Goal: Task Accomplishment & Management: Complete application form

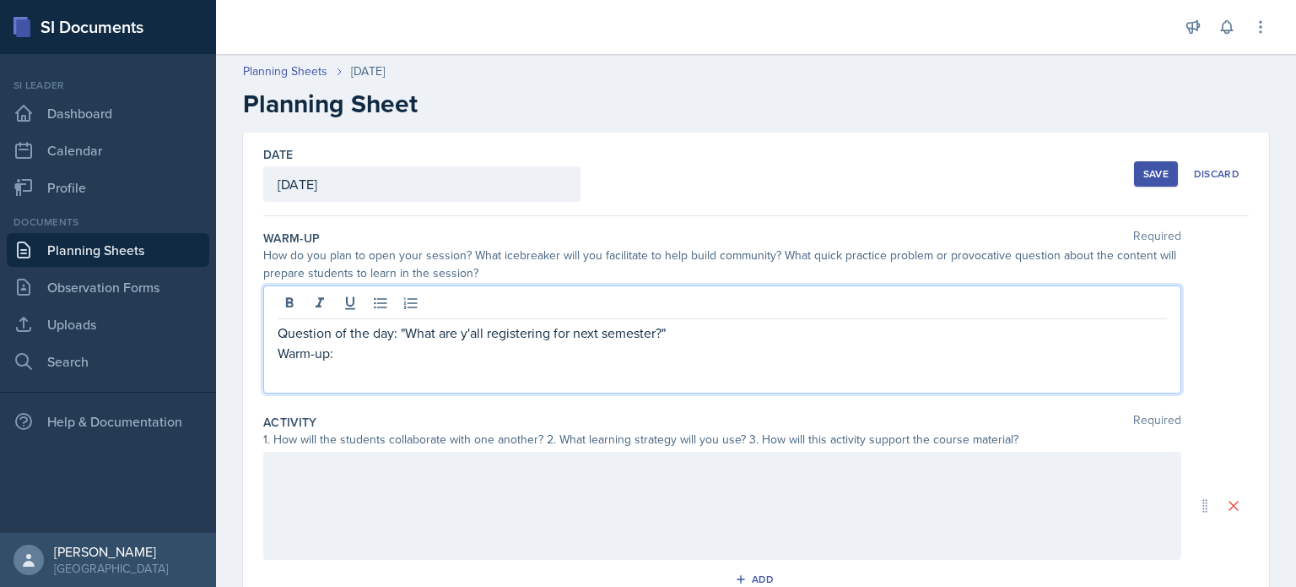
scroll to position [89, 0]
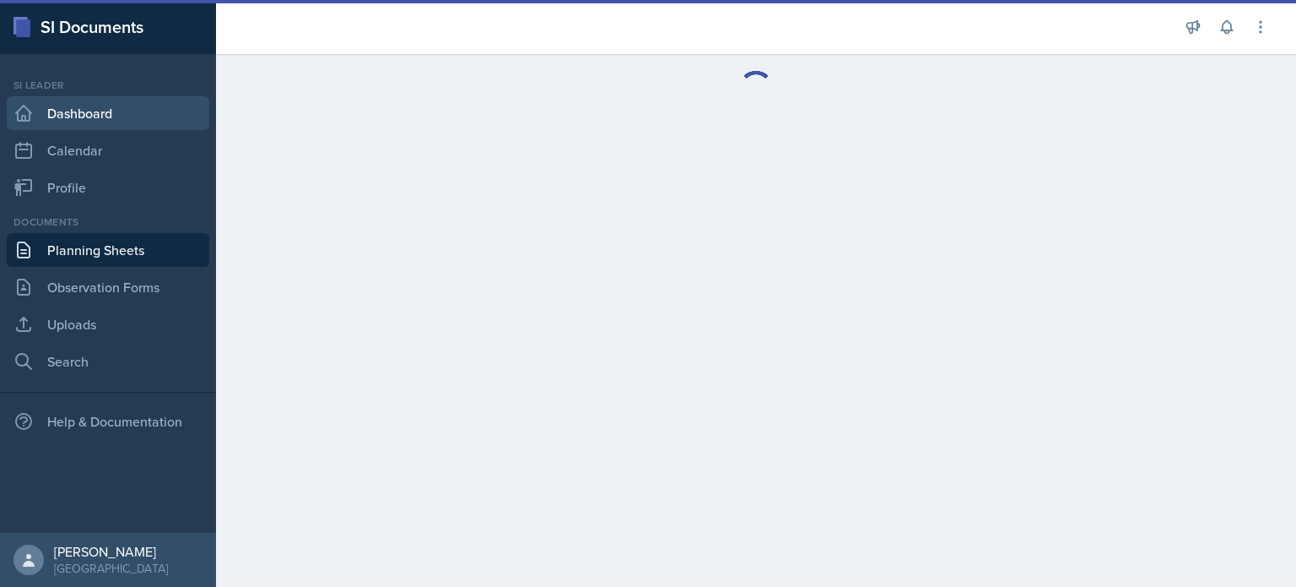
click at [85, 110] on link "Dashboard" at bounding box center [108, 113] width 203 height 34
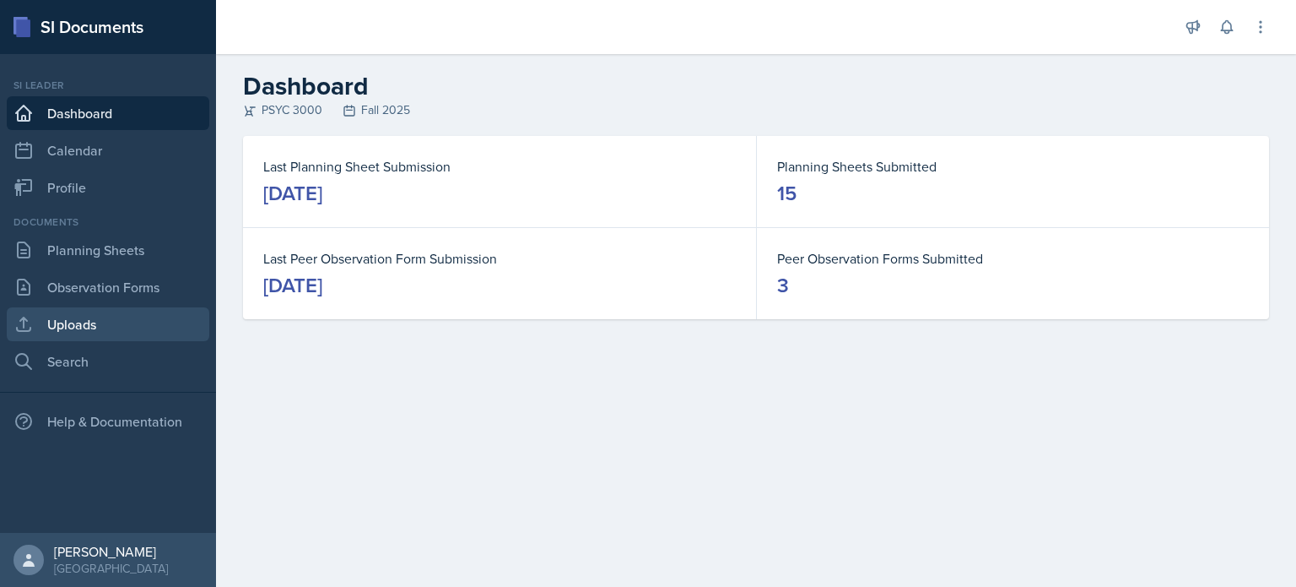
click at [161, 317] on link "Uploads" at bounding box center [108, 324] width 203 height 34
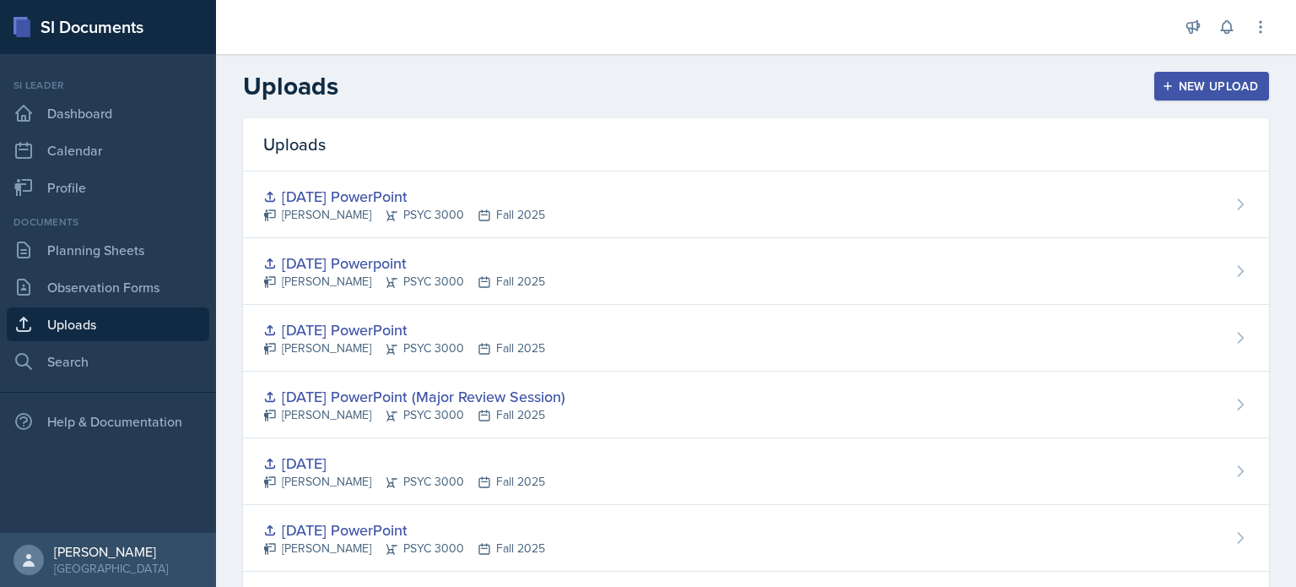
click at [1189, 88] on div "New Upload" at bounding box center [1213, 86] width 94 height 14
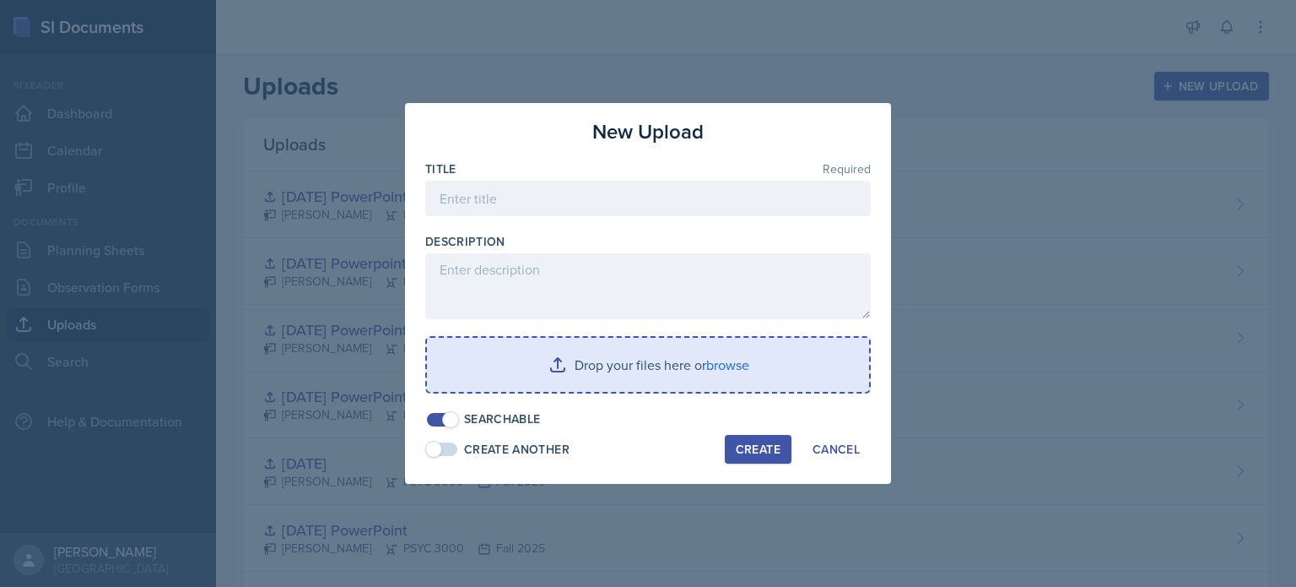
click at [537, 379] on input "file" at bounding box center [648, 365] width 442 height 54
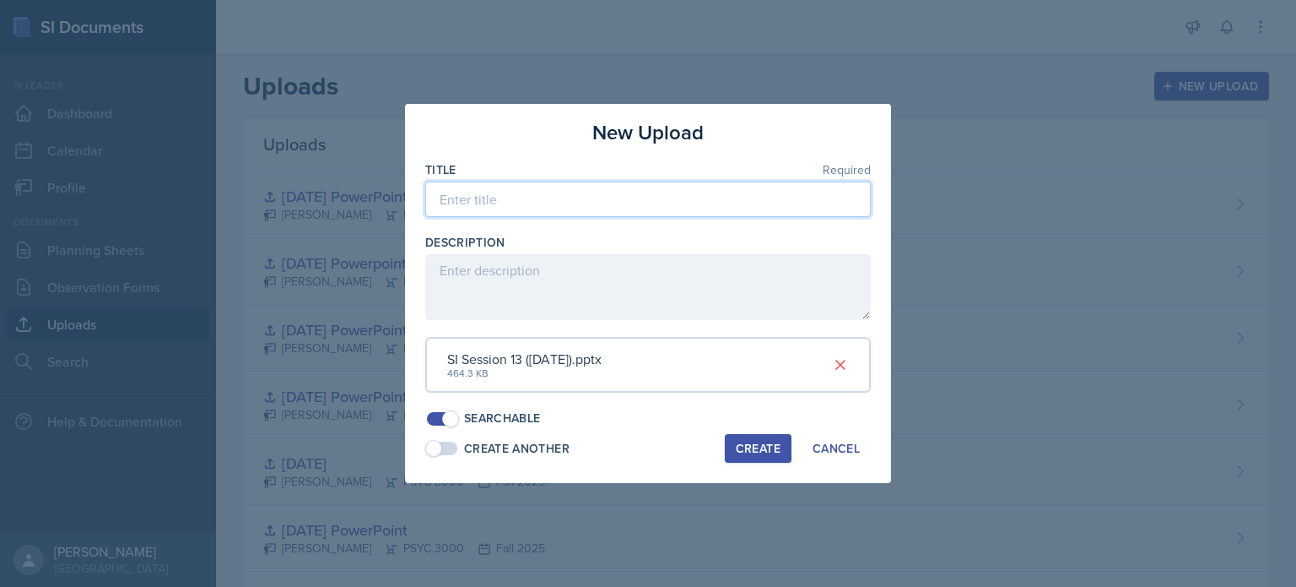
click at [599, 217] on input at bounding box center [648, 198] width 446 height 35
type input "[DATE] PowerPoint"
click at [756, 451] on div "Create" at bounding box center [758, 448] width 45 height 14
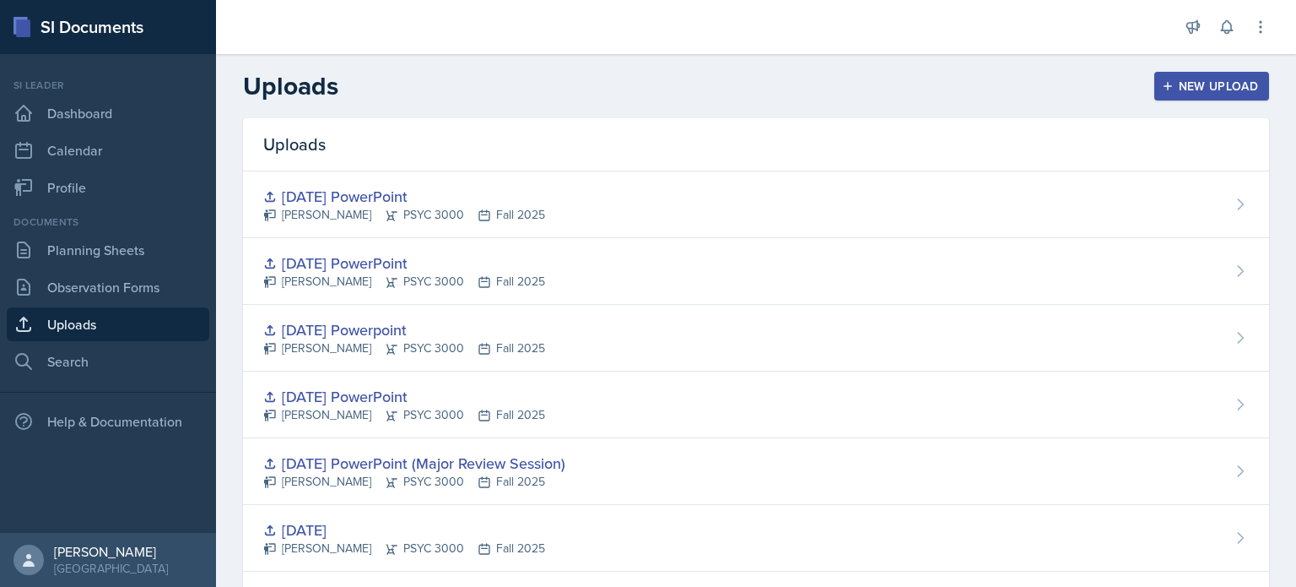
click at [1191, 89] on div "New Upload" at bounding box center [1213, 86] width 94 height 14
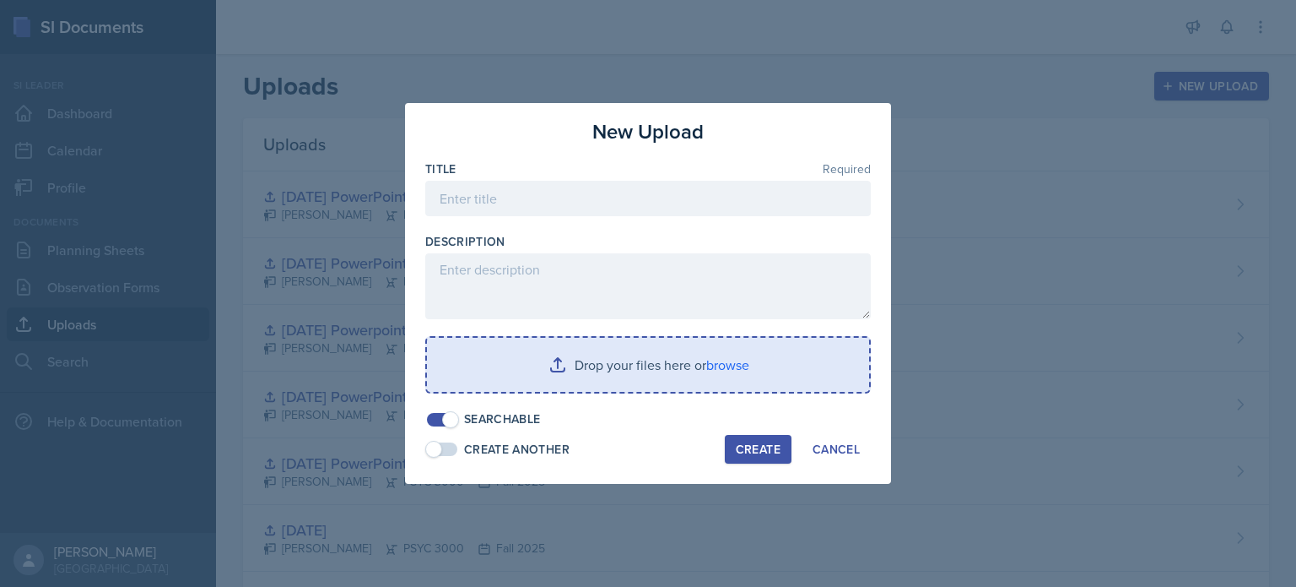
click at [667, 349] on input "file" at bounding box center [648, 365] width 442 height 54
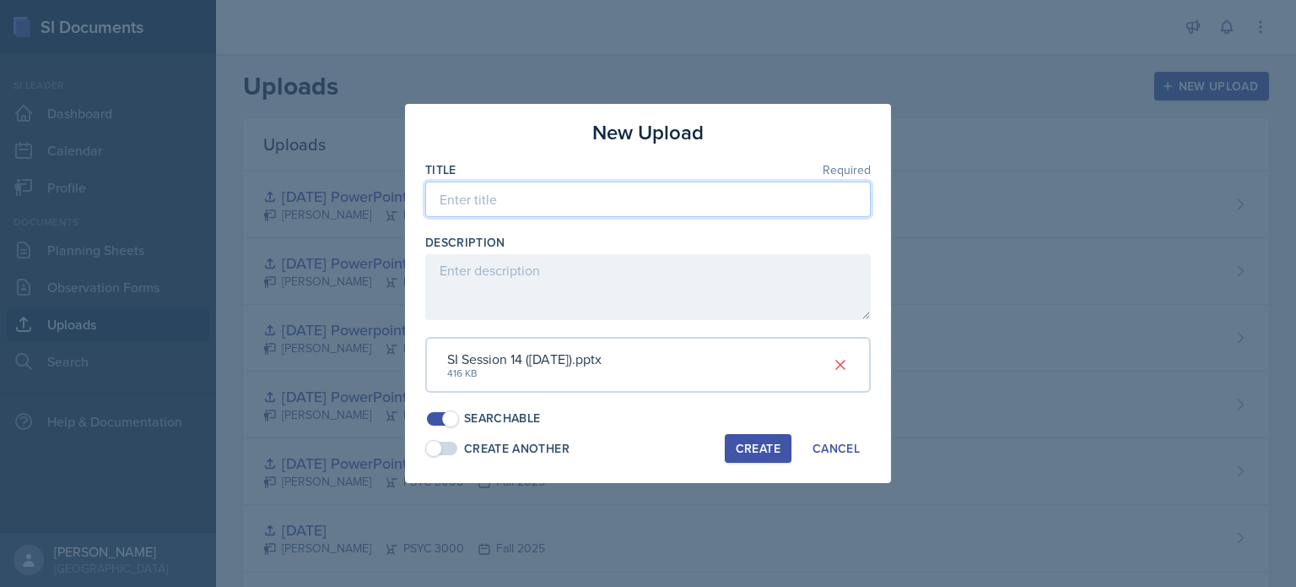
click at [535, 199] on input at bounding box center [648, 198] width 446 height 35
type input "[DATE] PowerPoint"
click at [776, 446] on div "Create" at bounding box center [758, 448] width 45 height 14
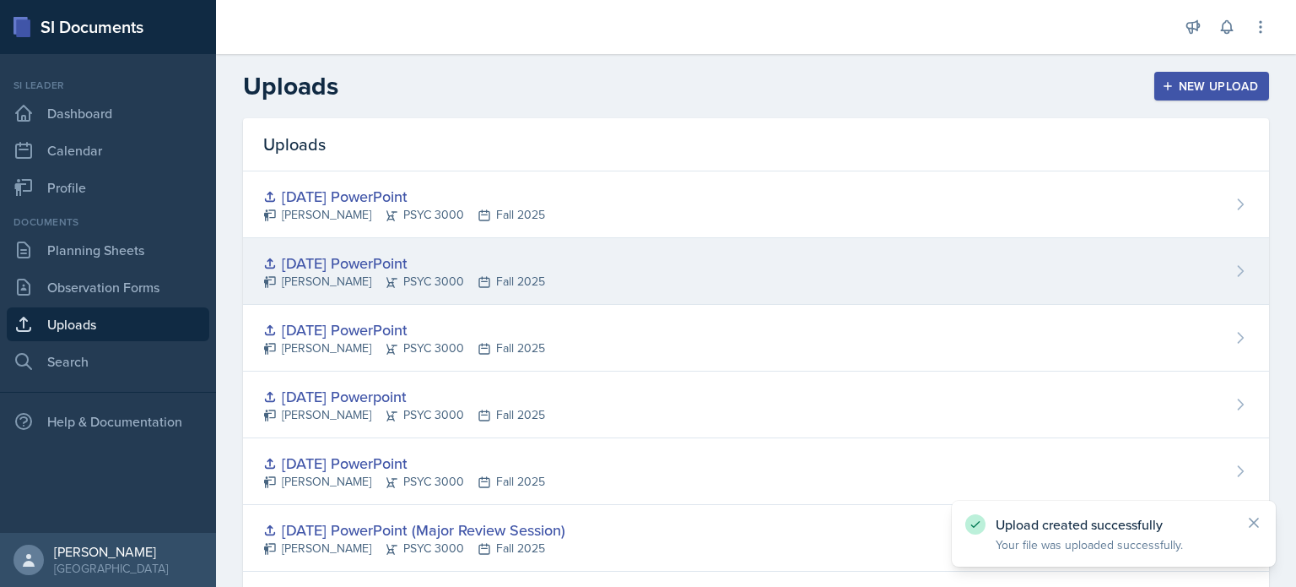
click at [583, 279] on div "[DATE] PowerPoint [PERSON_NAME] PSYC 3000 Fall 2025" at bounding box center [756, 271] width 1026 height 67
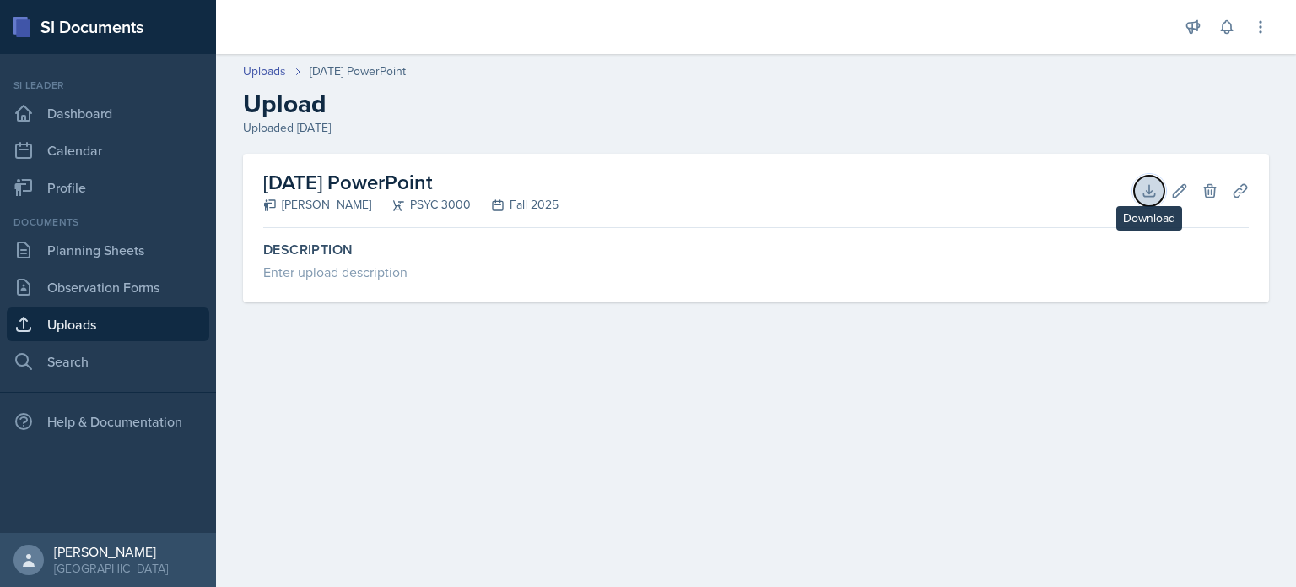
click at [1154, 195] on icon at bounding box center [1149, 190] width 11 height 11
click at [108, 315] on link "Uploads" at bounding box center [108, 324] width 203 height 34
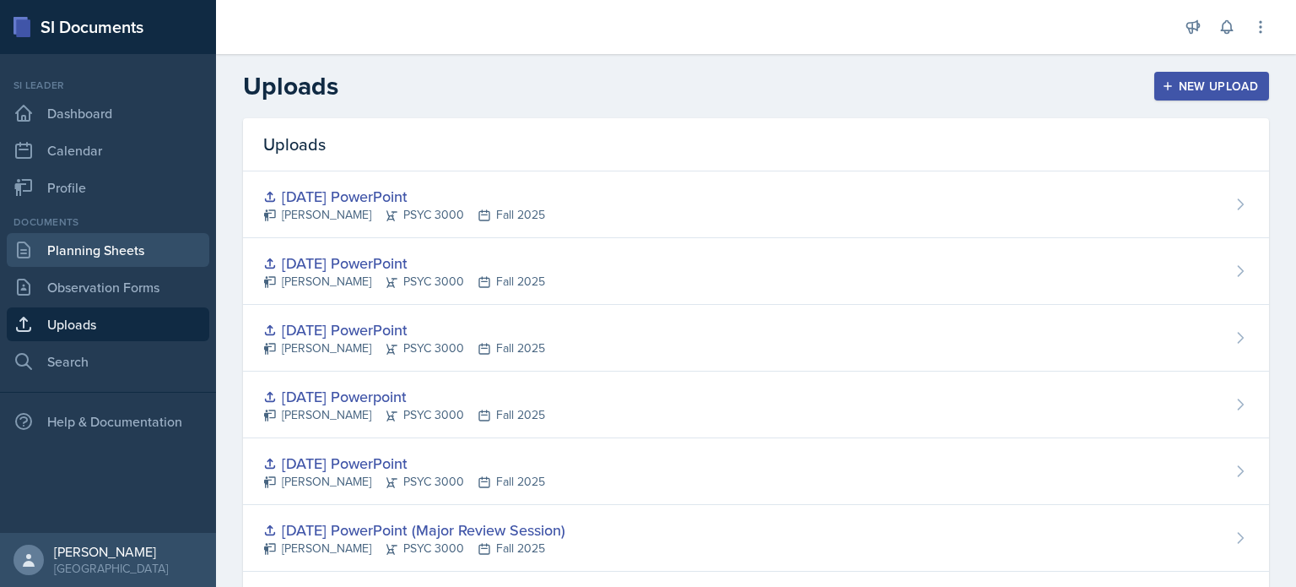
click at [133, 245] on link "Planning Sheets" at bounding box center [108, 250] width 203 height 34
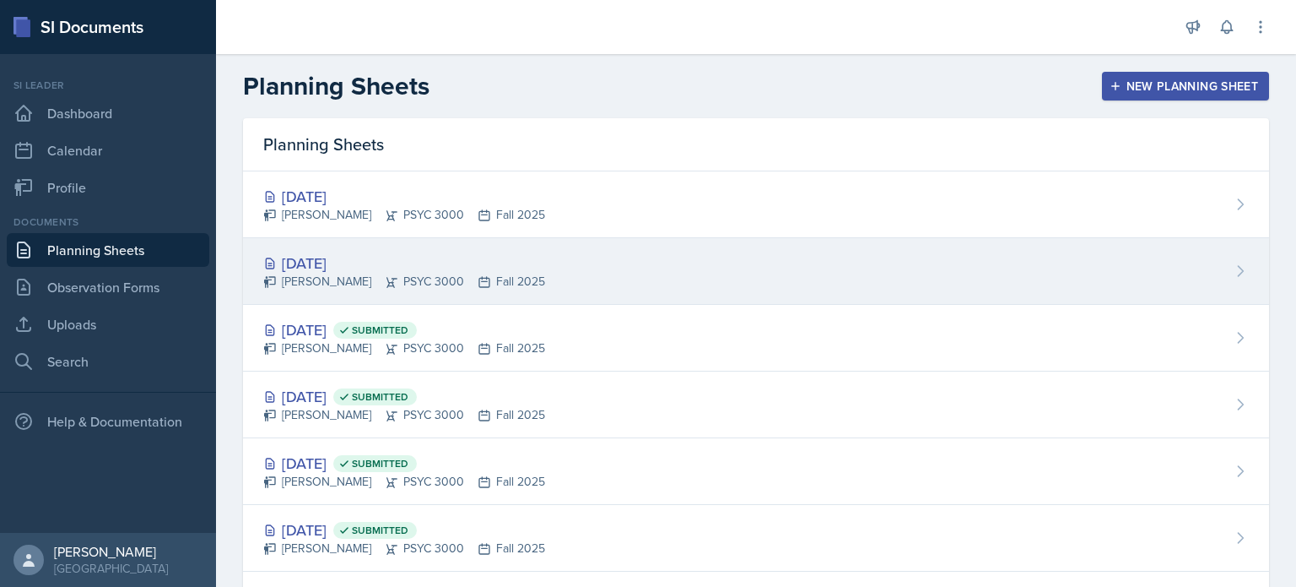
click at [463, 276] on div "[PERSON_NAME] PSYC 3000 Fall 2025" at bounding box center [404, 282] width 282 height 18
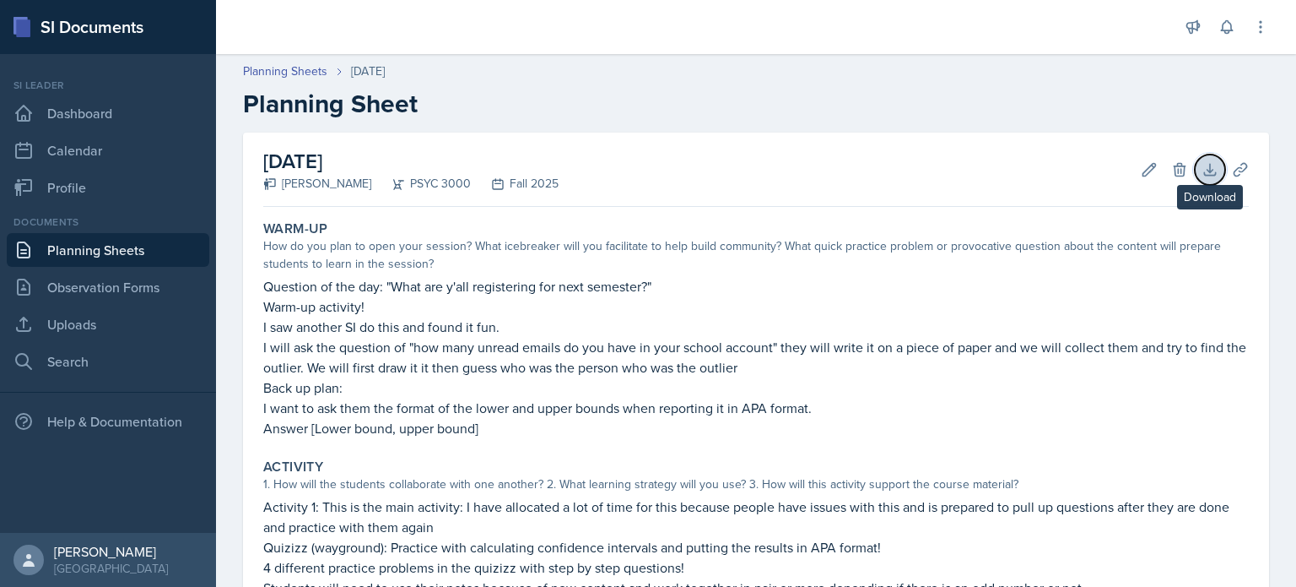
click at [1208, 162] on icon at bounding box center [1210, 169] width 17 height 17
click at [1236, 175] on icon at bounding box center [1240, 169] width 13 height 13
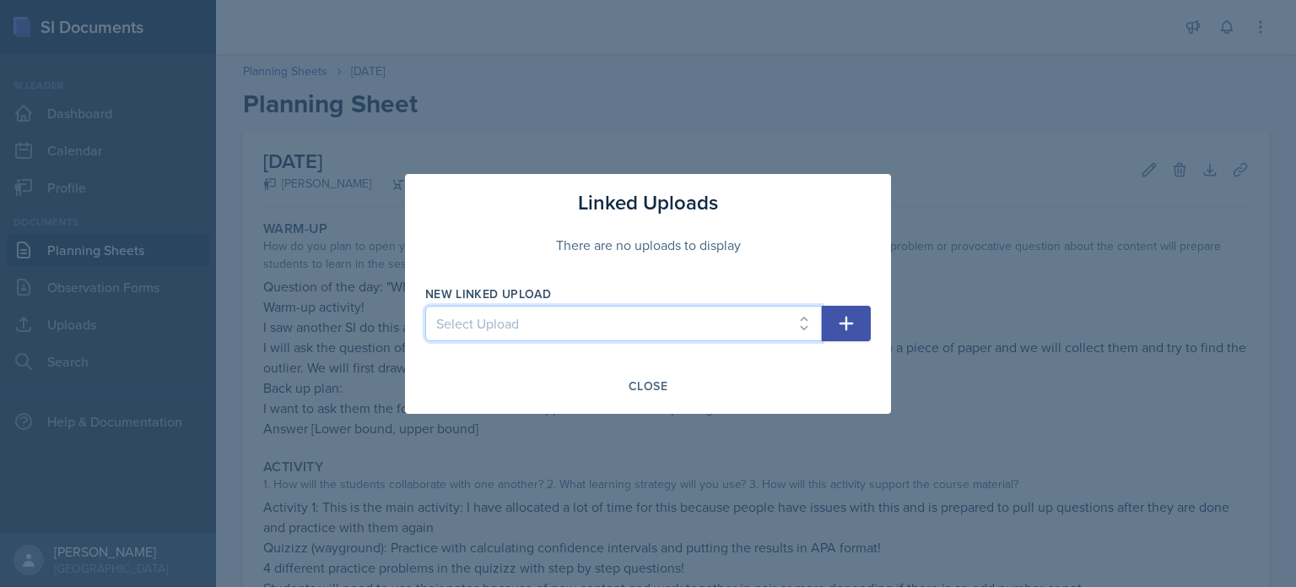
click at [592, 328] on select "Select Upload [DATE] PowerPoint [DATE] PowerPoint [DATE] PowerPoint [DATE] Powe…" at bounding box center [623, 323] width 397 height 35
select select "aa7818ca-4db5-40f6-bae0-ba00312fa85e"
click at [425, 306] on select "Select Upload [DATE] PowerPoint [DATE] PowerPoint [DATE] PowerPoint [DATE] Powe…" at bounding box center [623, 323] width 397 height 35
click at [850, 316] on icon "button" at bounding box center [846, 323] width 20 height 20
select select
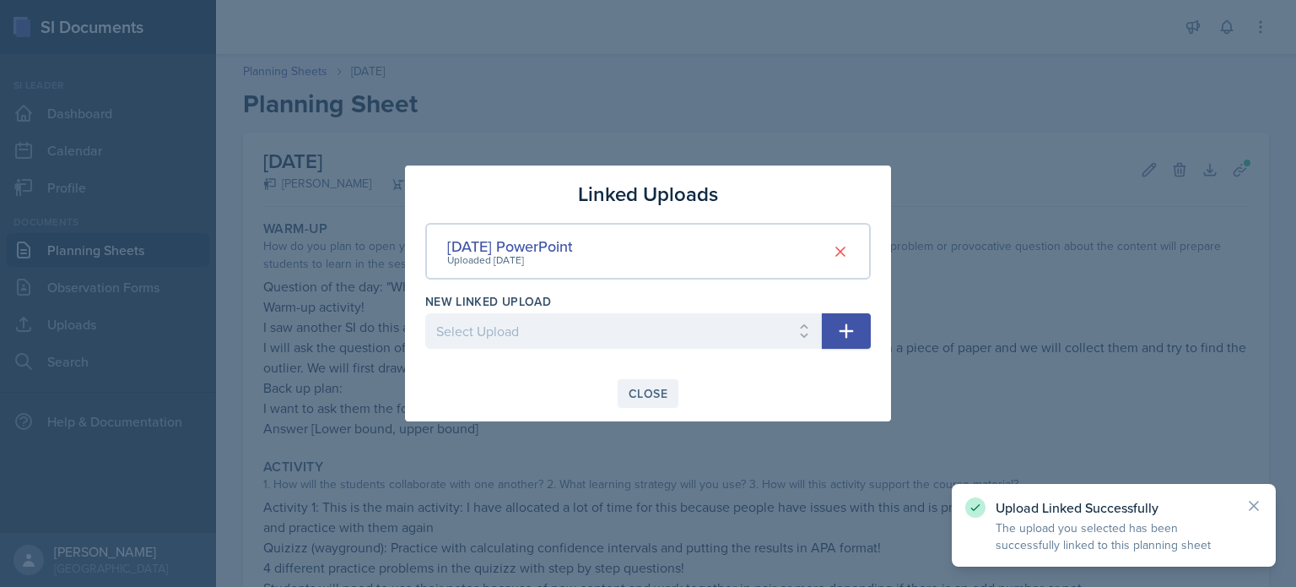
click at [658, 387] on div "Close" at bounding box center [648, 394] width 39 height 14
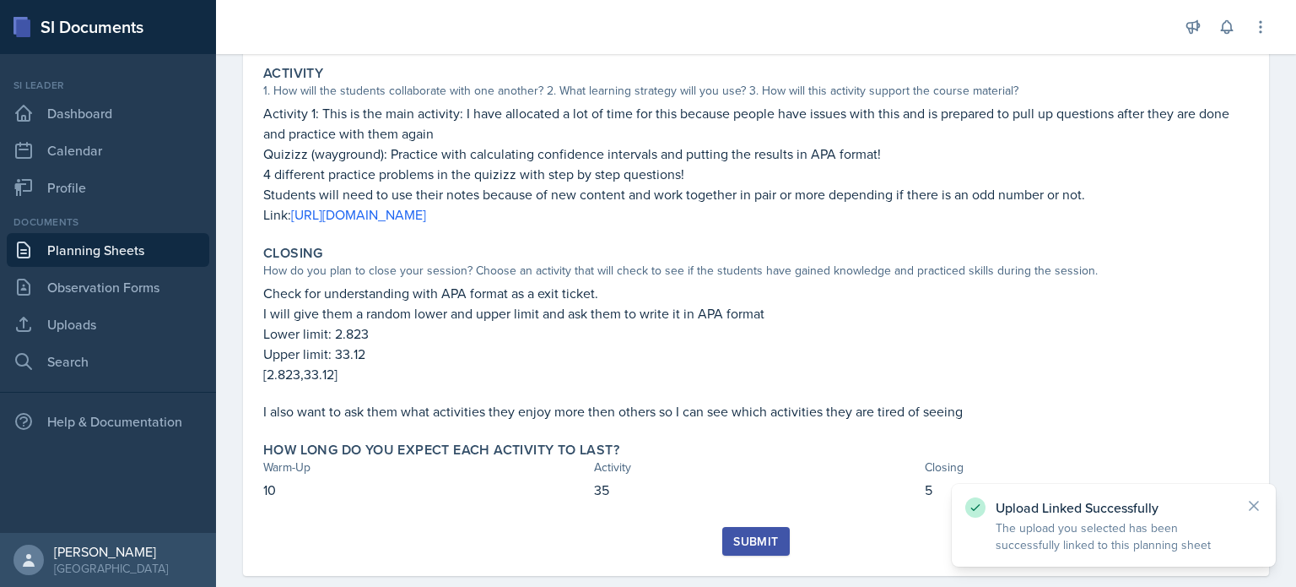
scroll to position [422, 0]
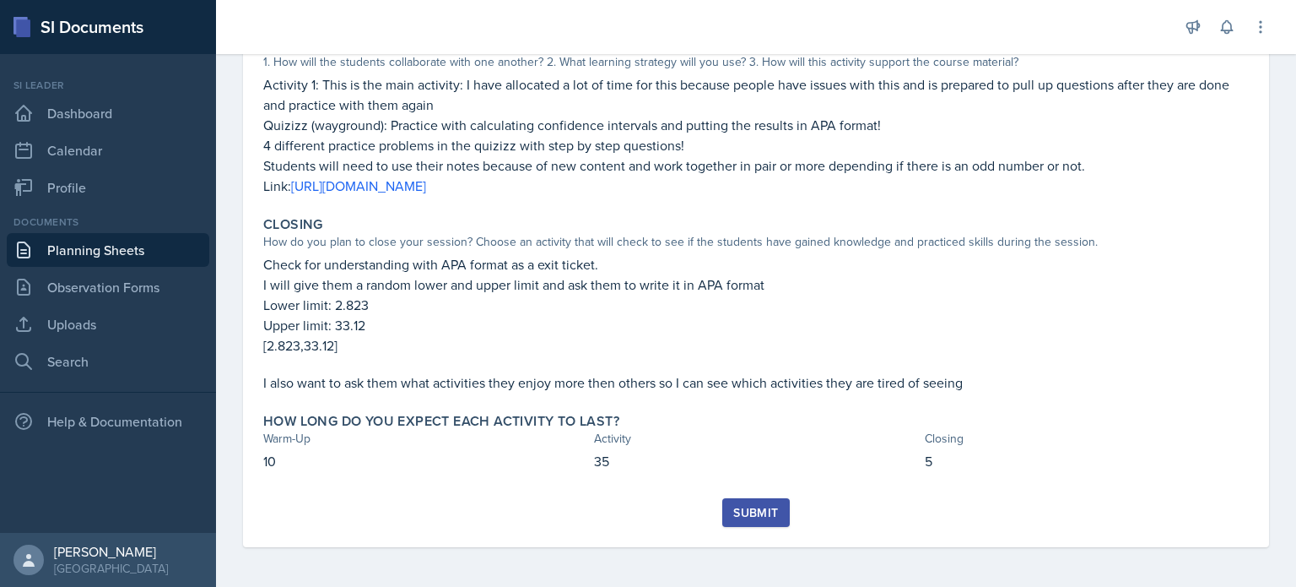
click at [741, 506] on div "Submit" at bounding box center [755, 513] width 45 height 14
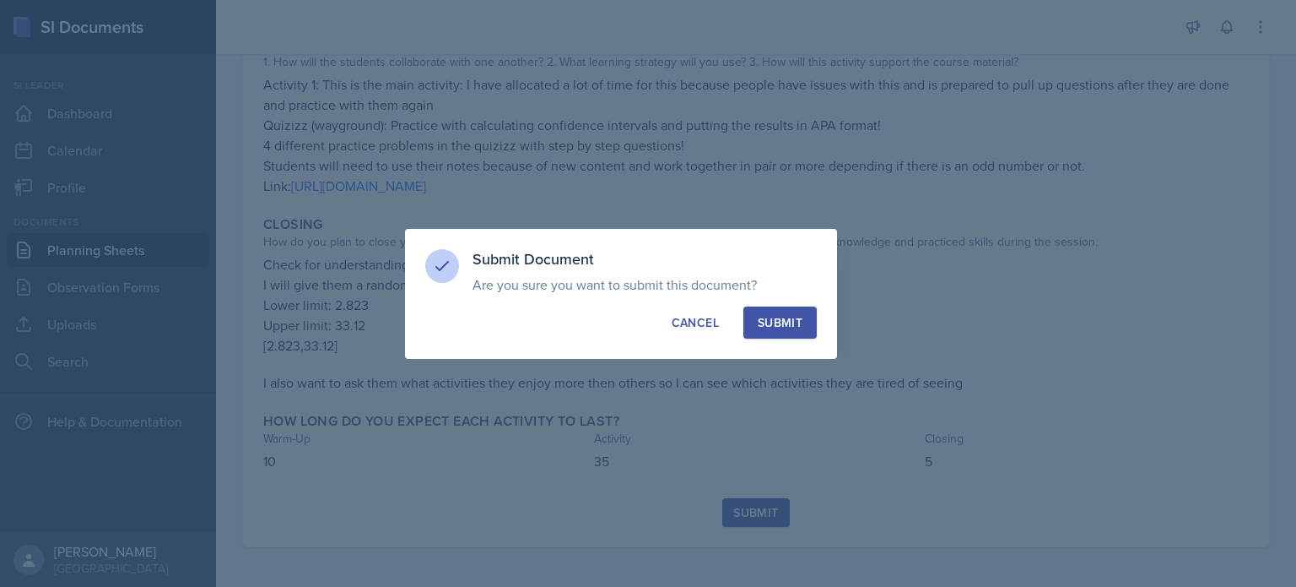
click at [799, 324] on div "Submit" at bounding box center [780, 322] width 45 height 17
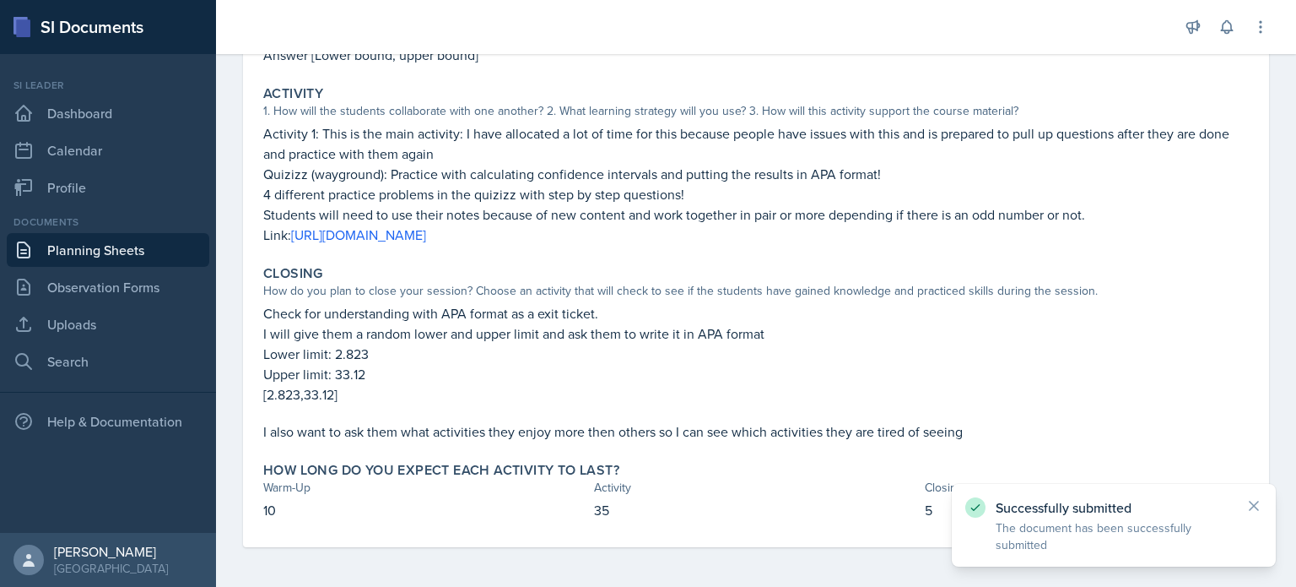
click at [158, 257] on link "Planning Sheets" at bounding box center [108, 250] width 203 height 34
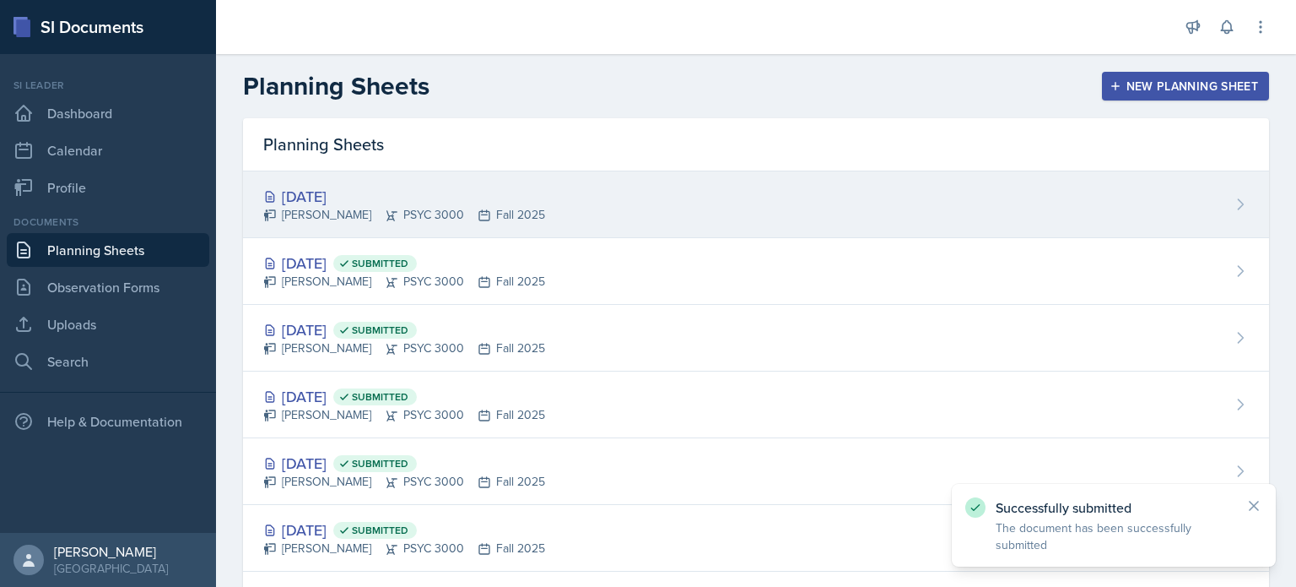
click at [635, 216] on div "[DATE] [PERSON_NAME] PSYC 3000 Fall 2025" at bounding box center [756, 204] width 1026 height 67
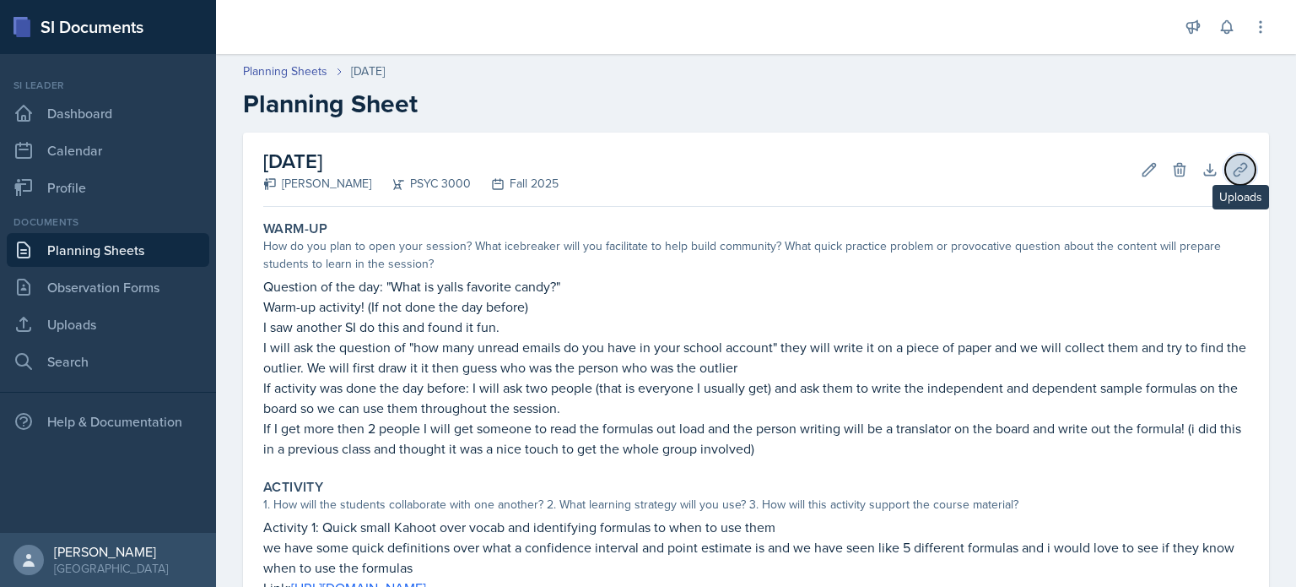
click at [1232, 161] on icon at bounding box center [1240, 169] width 17 height 17
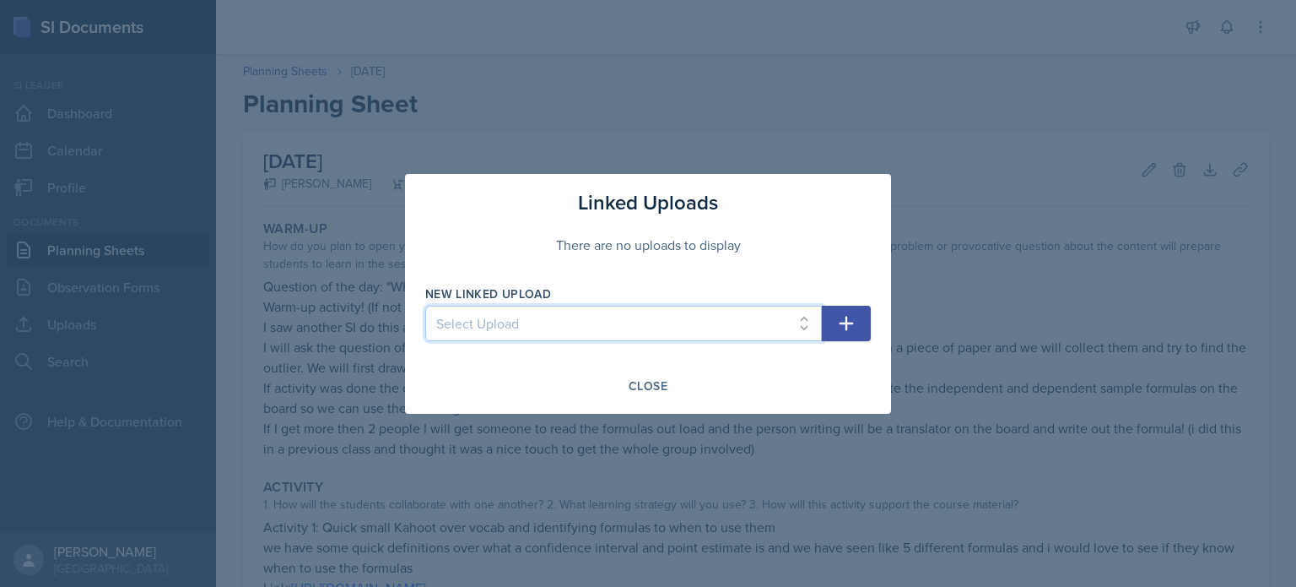
click at [721, 334] on select "Select Upload [DATE] PowerPoint [DATE] PowerPoint [DATE] PowerPoint [DATE] Powe…" at bounding box center [623, 323] width 397 height 35
select select "230a84ee-4b02-4055-ac22-cee80d3d2f7e"
click at [425, 306] on select "Select Upload [DATE] PowerPoint [DATE] PowerPoint [DATE] PowerPoint [DATE] Powe…" at bounding box center [623, 323] width 397 height 35
click at [842, 316] on icon "button" at bounding box center [846, 323] width 20 height 20
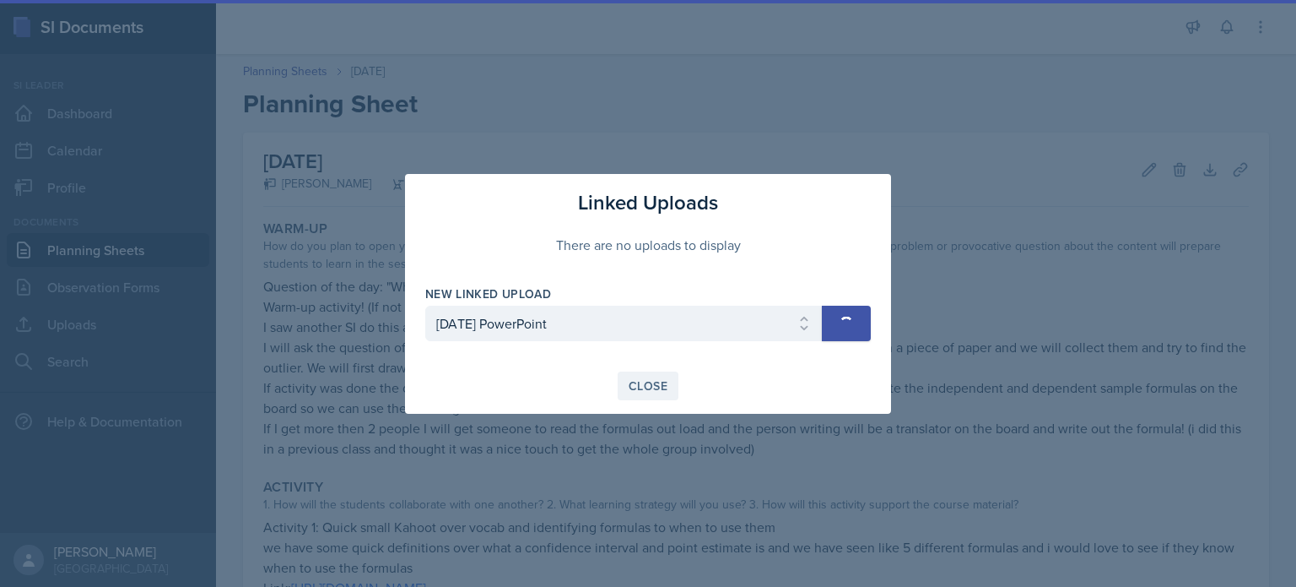
select select
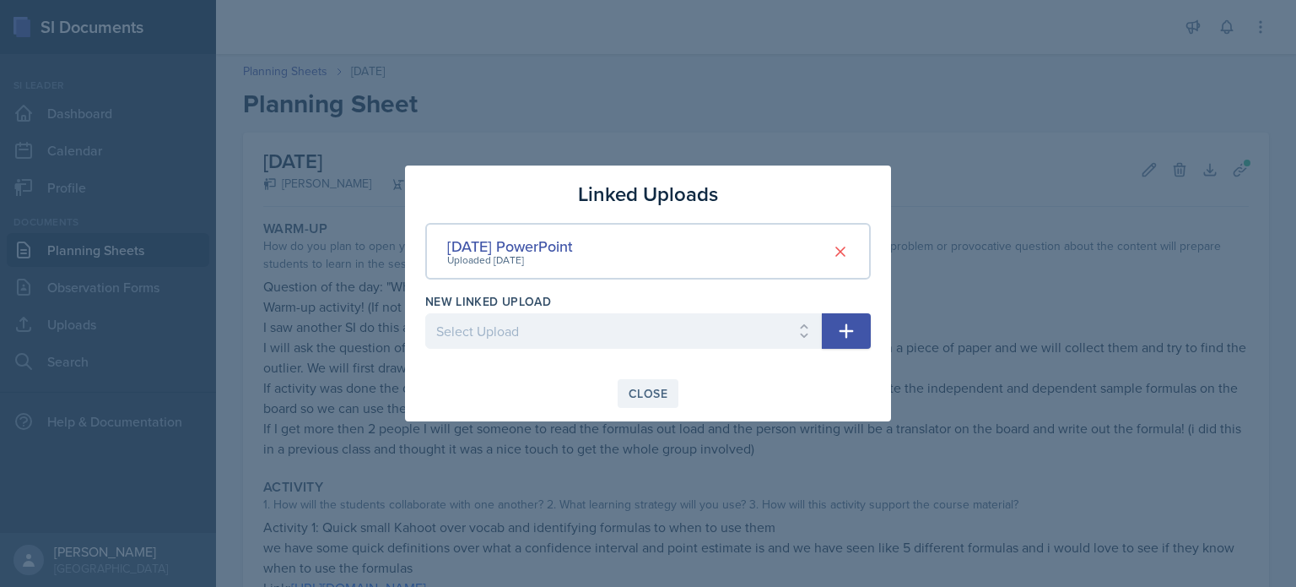
click at [653, 387] on div "Close" at bounding box center [648, 394] width 39 height 14
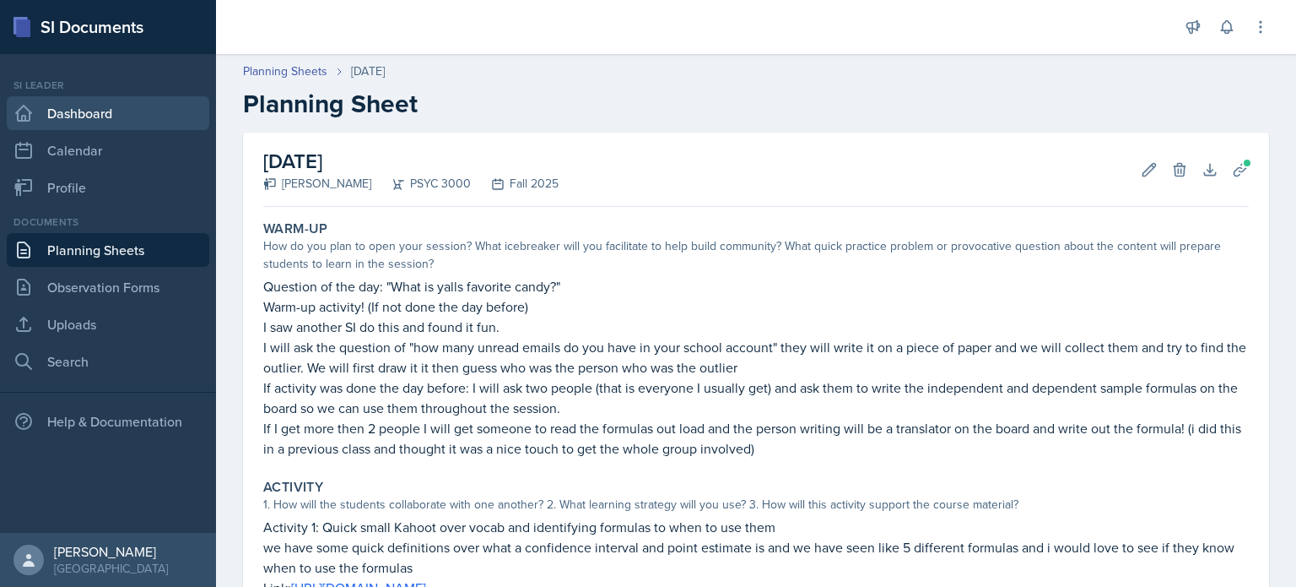
click at [83, 122] on link "Dashboard" at bounding box center [108, 113] width 203 height 34
